Goal: Task Accomplishment & Management: Check status

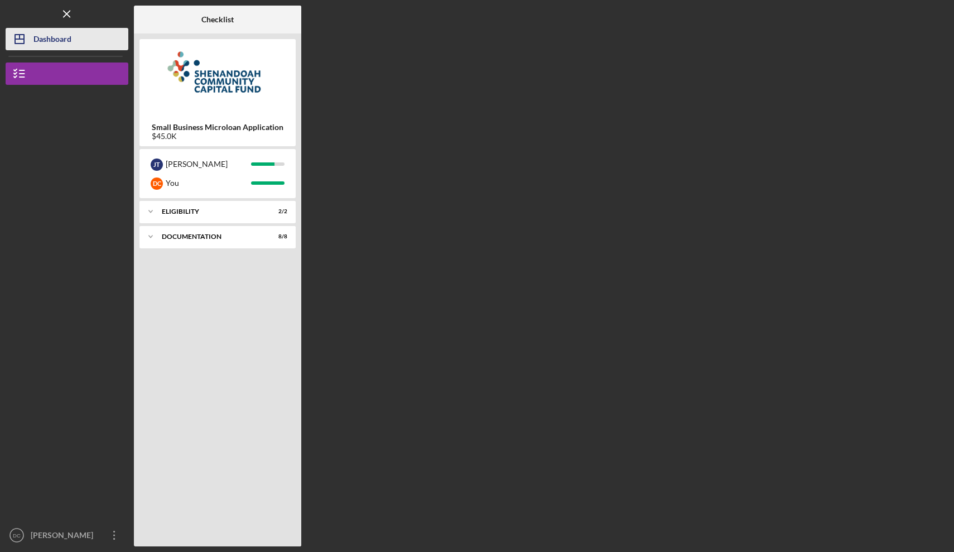
click at [53, 42] on div "Dashboard" at bounding box center [52, 40] width 38 height 25
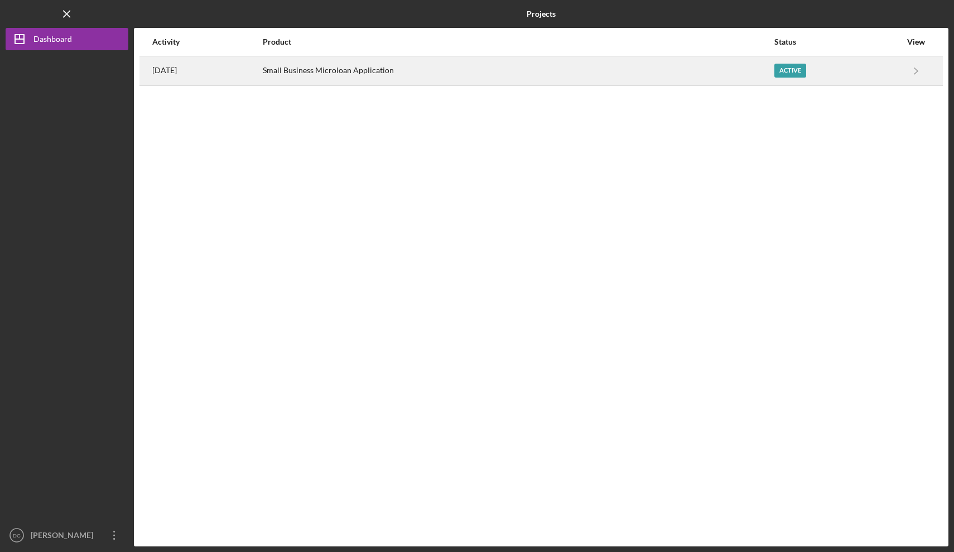
click at [330, 73] on div "Small Business Microloan Application" at bounding box center [518, 71] width 511 height 28
